Goal: Information Seeking & Learning: Find specific fact

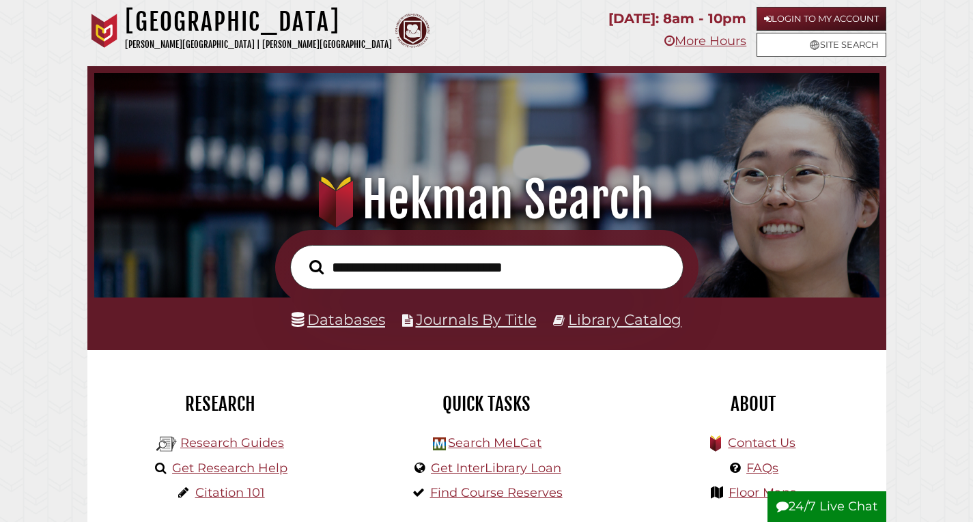
click at [508, 267] on input "text" at bounding box center [486, 267] width 393 height 44
paste input "**********"
type input "**********"
click at [302, 256] on button "Search" at bounding box center [316, 267] width 28 height 23
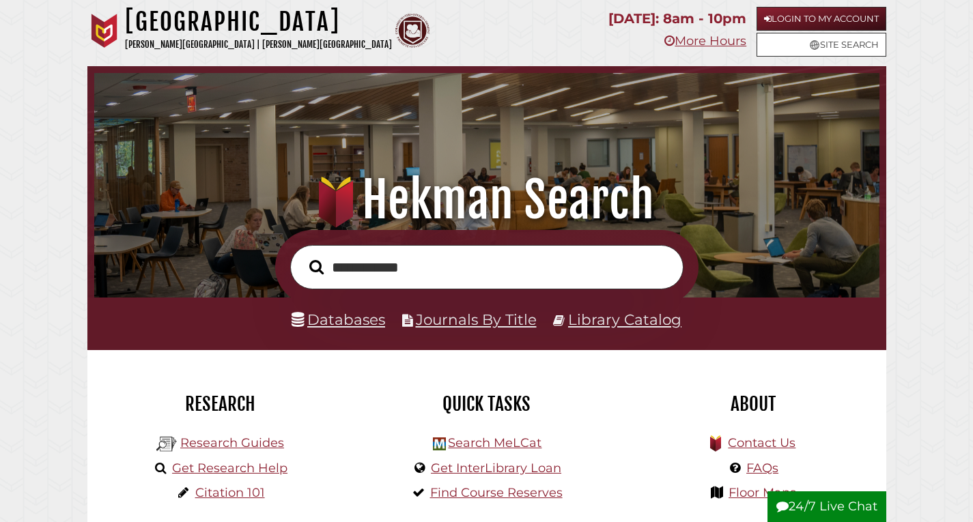
scroll to position [259, 778]
drag, startPoint x: 481, startPoint y: 268, endPoint x: 300, endPoint y: 267, distance: 180.9
click at [300, 267] on input "**********" at bounding box center [486, 267] width 393 height 44
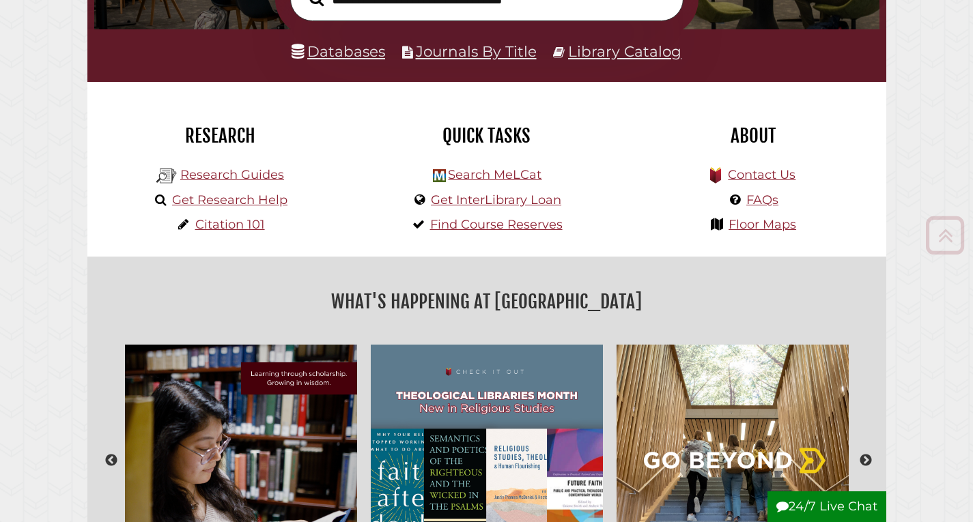
scroll to position [273, 0]
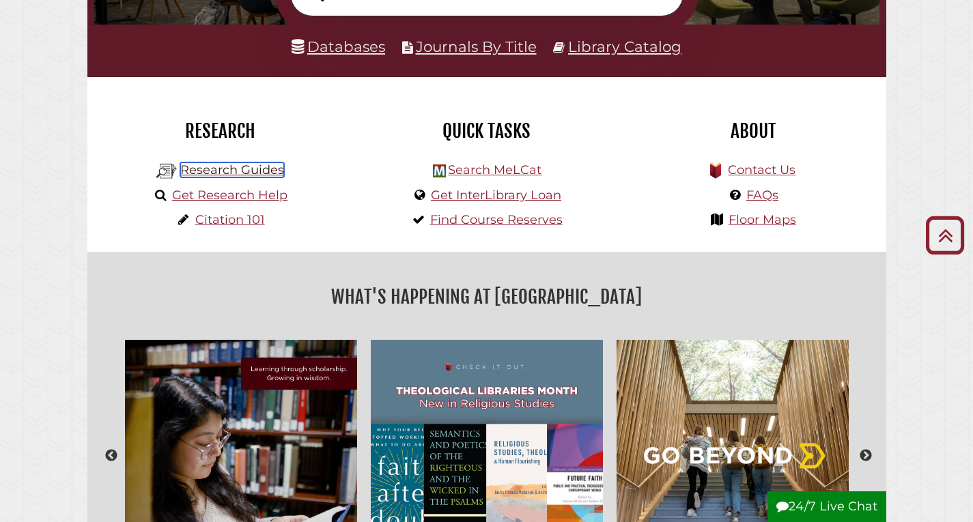
click at [261, 165] on link "Research Guides" at bounding box center [232, 169] width 104 height 15
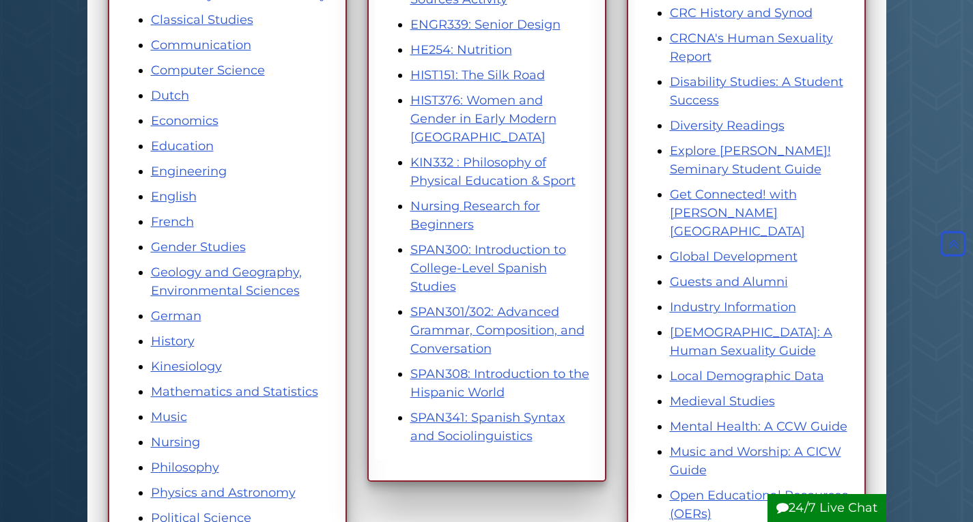
scroll to position [478, 0]
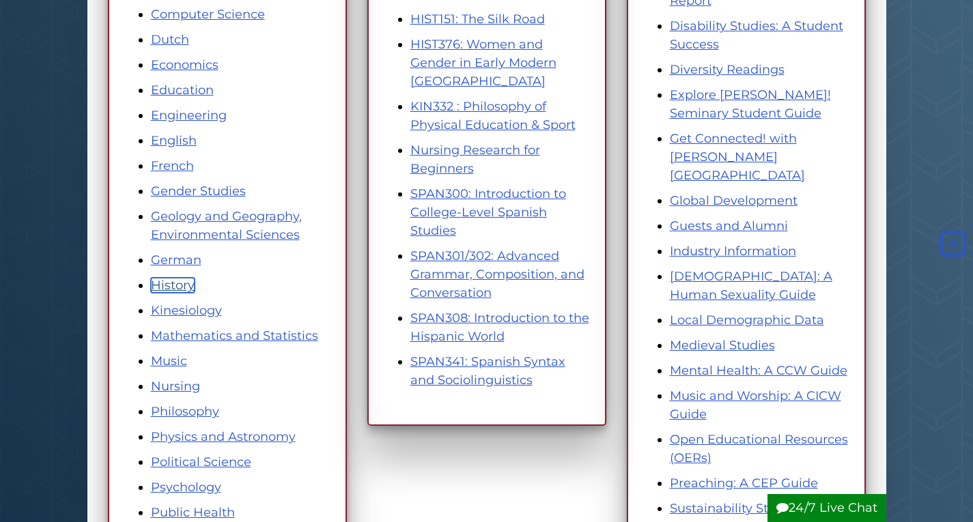
click at [169, 289] on link "History" at bounding box center [173, 285] width 44 height 15
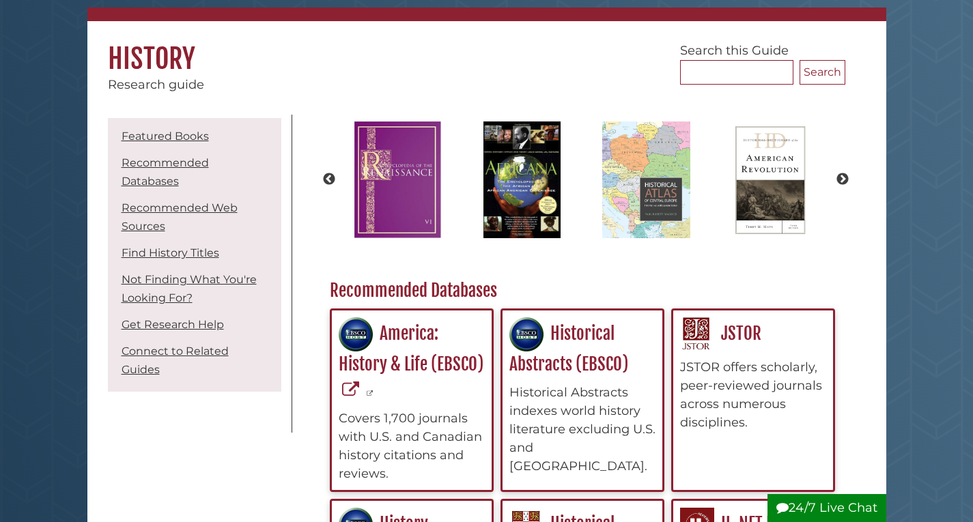
scroll to position [68, 0]
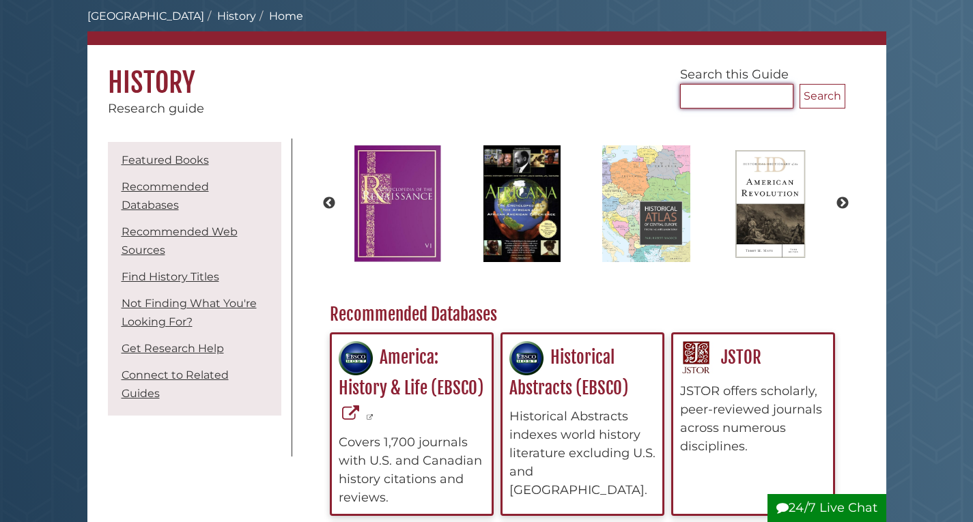
click at [735, 103] on input "Search..." at bounding box center [736, 96] width 113 height 25
click at [607, 76] on h1 "History" at bounding box center [486, 72] width 799 height 55
click at [712, 94] on input "Search..." at bounding box center [736, 96] width 113 height 25
type input "**********"
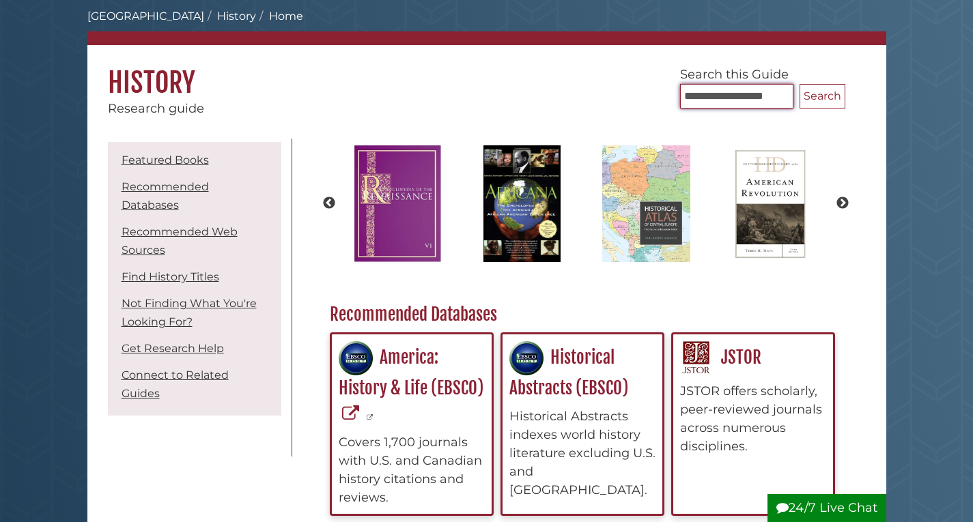
click at [799, 84] on button "Search" at bounding box center [822, 96] width 46 height 25
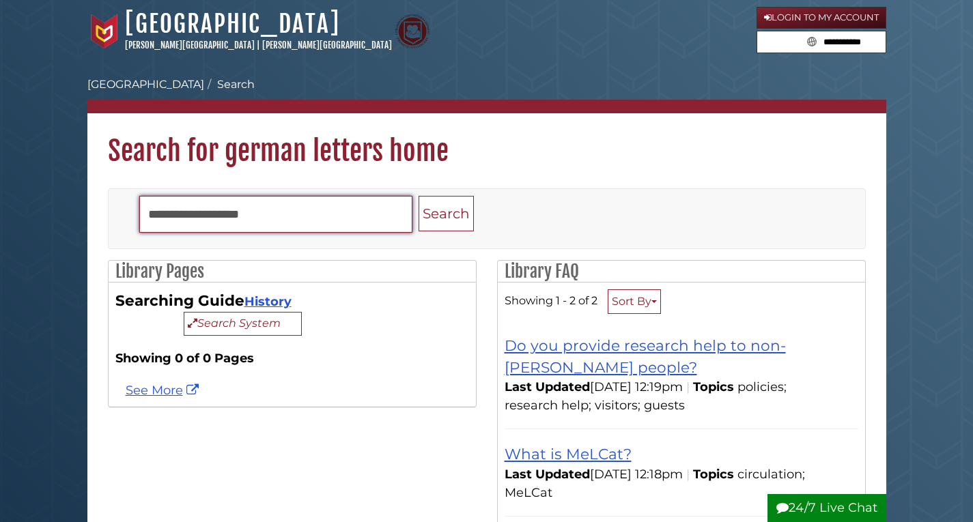
drag, startPoint x: 367, startPoint y: 221, endPoint x: 121, endPoint y: 215, distance: 246.5
click at [121, 215] on div "**********" at bounding box center [487, 218] width 736 height 59
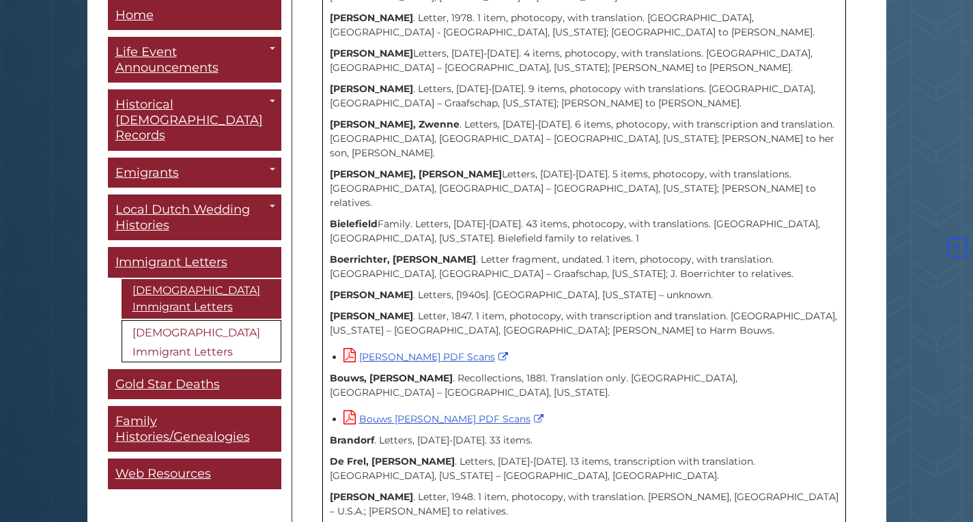
scroll to position [683, 0]
click at [380, 309] on strong "[PERSON_NAME]" at bounding box center [371, 315] width 83 height 12
click at [447, 350] on link "[PERSON_NAME] PDF Scans" at bounding box center [427, 356] width 168 height 12
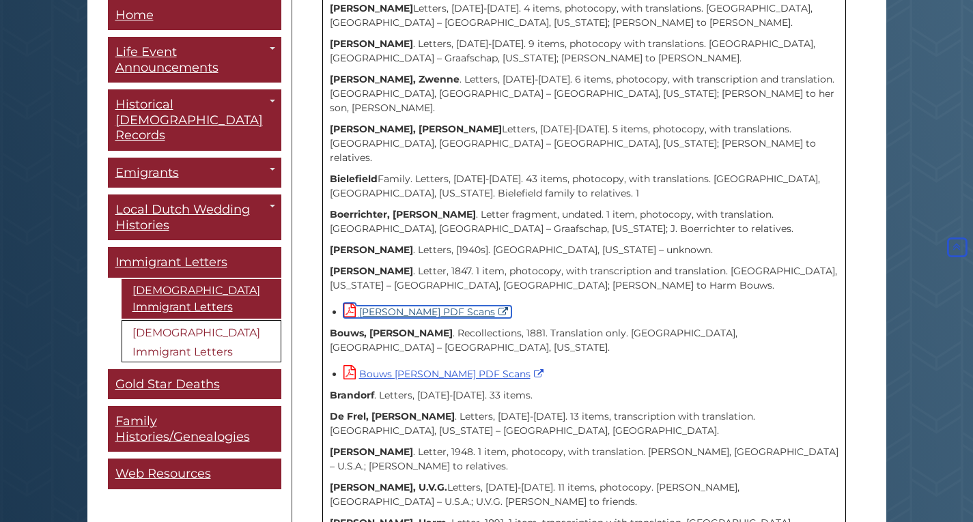
scroll to position [751, 0]
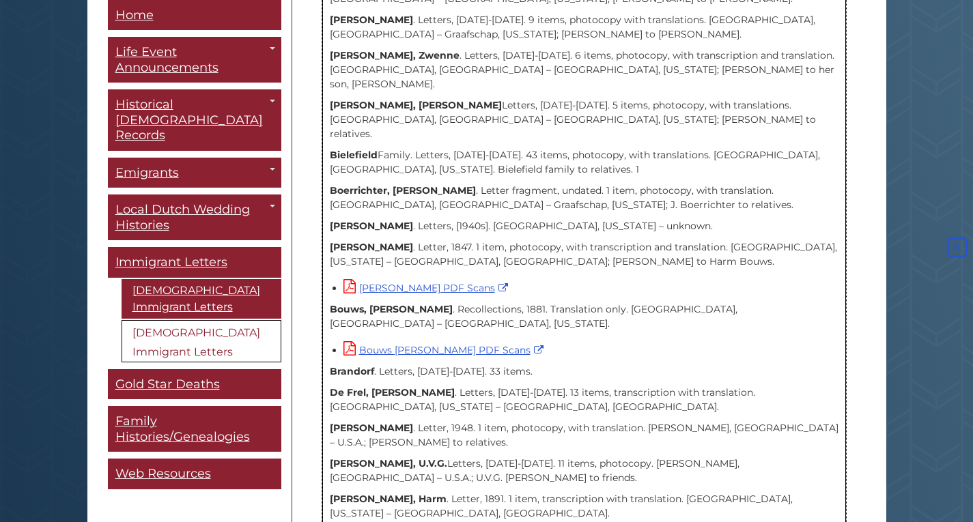
click at [642, 240] on p "[PERSON_NAME] . Letter, 1847. 1 item, photocopy, with transcription and transla…" at bounding box center [584, 254] width 509 height 29
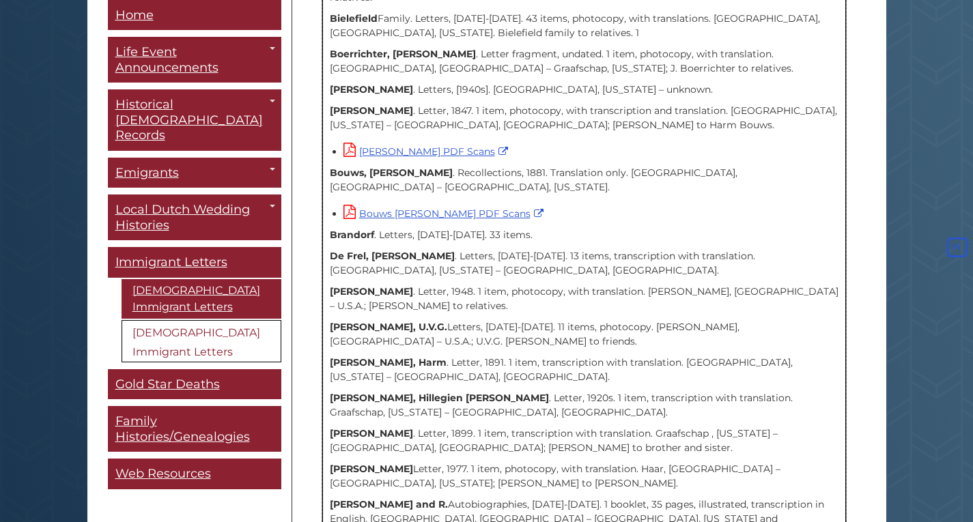
scroll to position [819, 0]
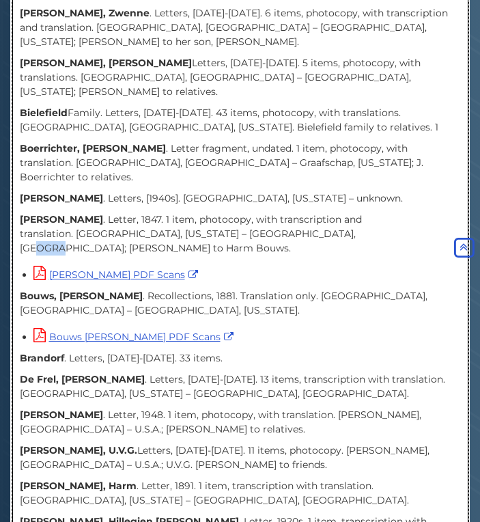
drag, startPoint x: 261, startPoint y: 131, endPoint x: 288, endPoint y: 131, distance: 26.6
click at [288, 212] on p "[PERSON_NAME] . Letter, 1847. 1 item, photocopy, with transcription and transla…" at bounding box center [240, 233] width 441 height 43
copy p "Harm"
drag, startPoint x: 292, startPoint y: 130, endPoint x: 324, endPoint y: 132, distance: 31.4
click at [324, 212] on p "[PERSON_NAME] . Letter, 1847. 1 item, photocopy, with transcription and transla…" at bounding box center [240, 233] width 441 height 43
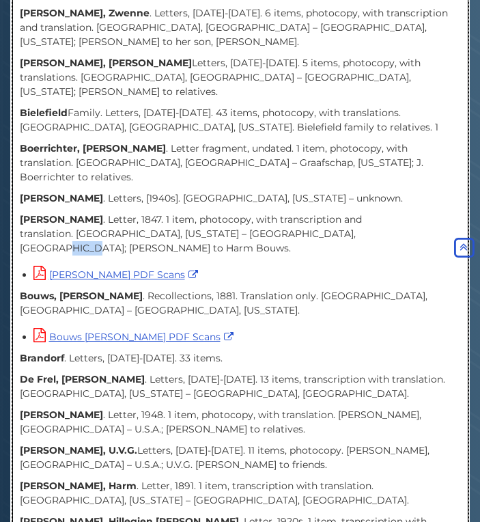
copy p "Bouws"
